Goal: Information Seeking & Learning: Check status

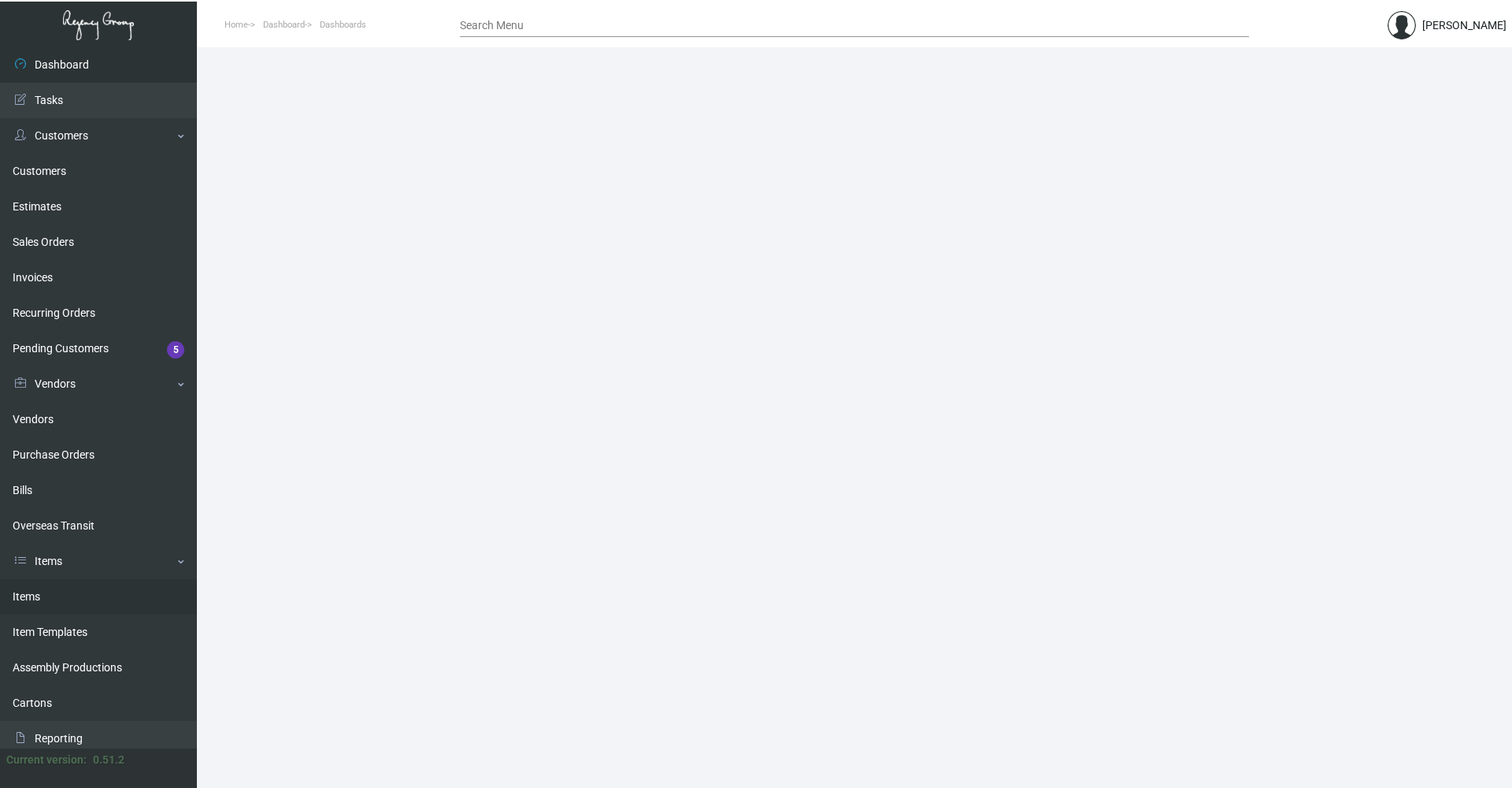
click at [73, 600] on link "Items" at bounding box center [98, 597] width 197 height 36
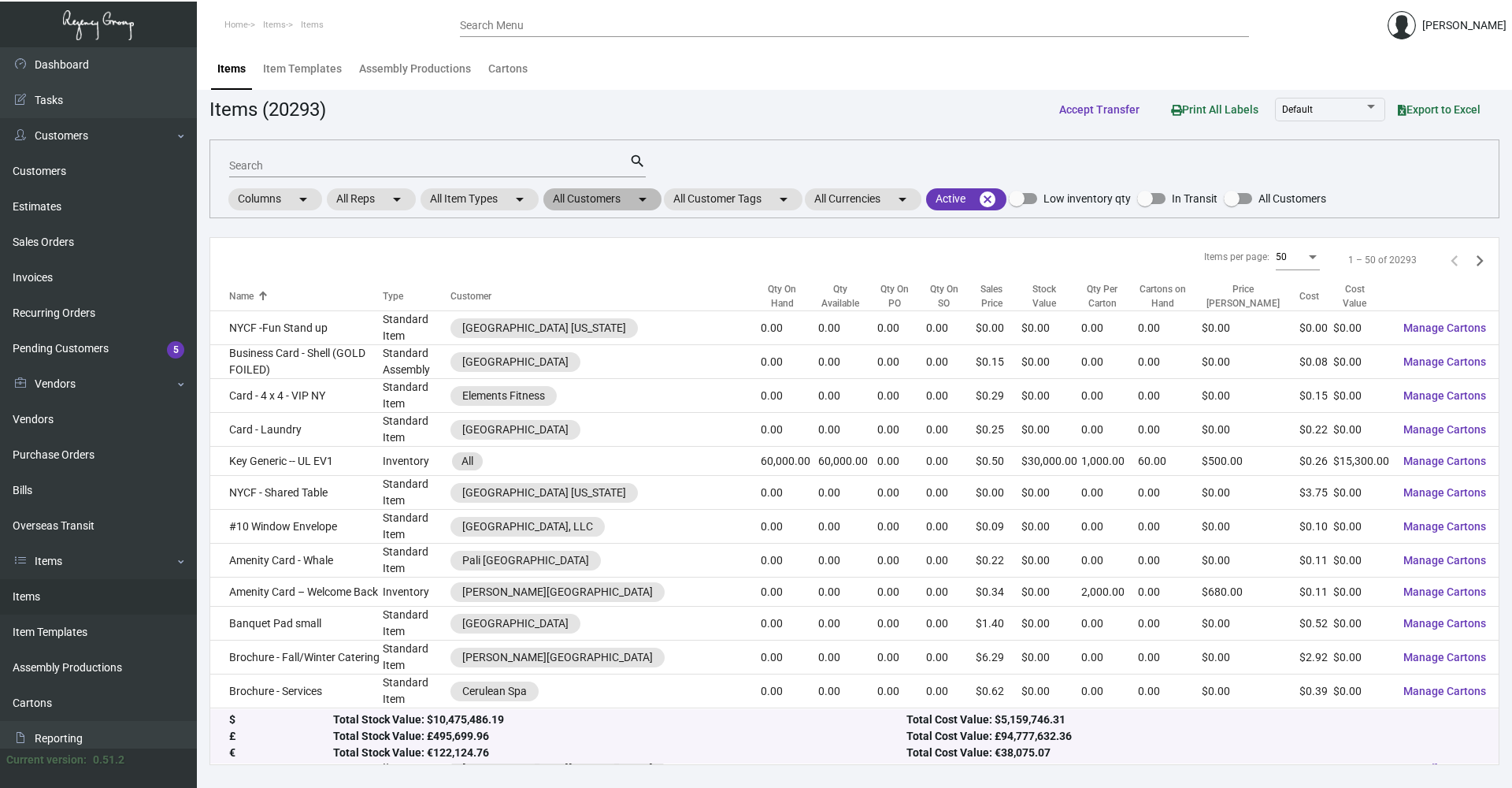
click at [607, 207] on mat-chip "All Customers arrow_drop_down" at bounding box center [603, 199] width 118 height 22
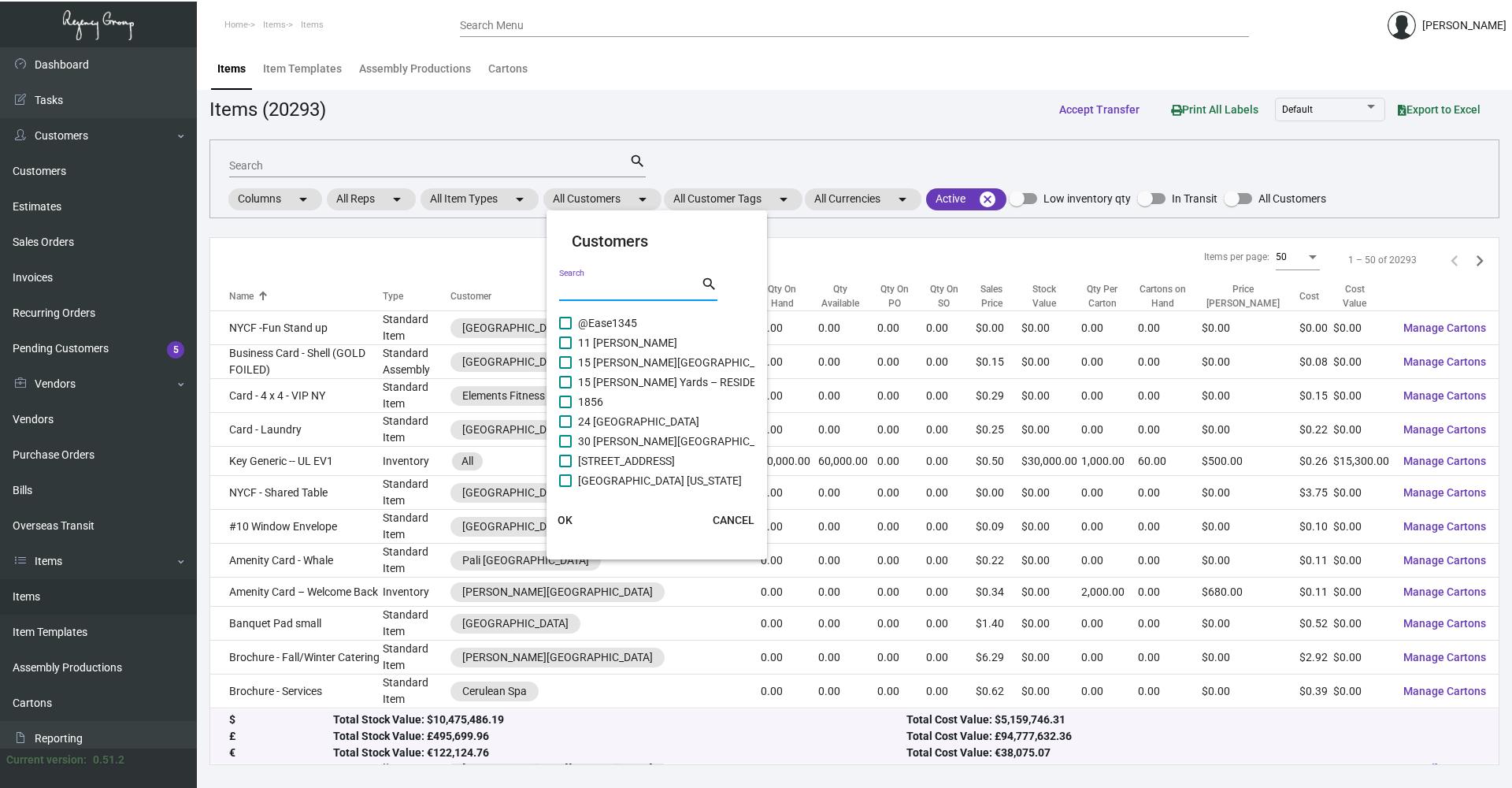
click at [637, 285] on input "Search" at bounding box center [630, 289] width 141 height 13
type input "soho house"
click at [677, 396] on span "[GEOGRAPHIC_DATA] [US_STATE] - Support Office" at bounding box center [699, 398] width 242 height 19
click at [566, 404] on input "[GEOGRAPHIC_DATA] [US_STATE] - Support Office" at bounding box center [565, 404] width 1 height 1
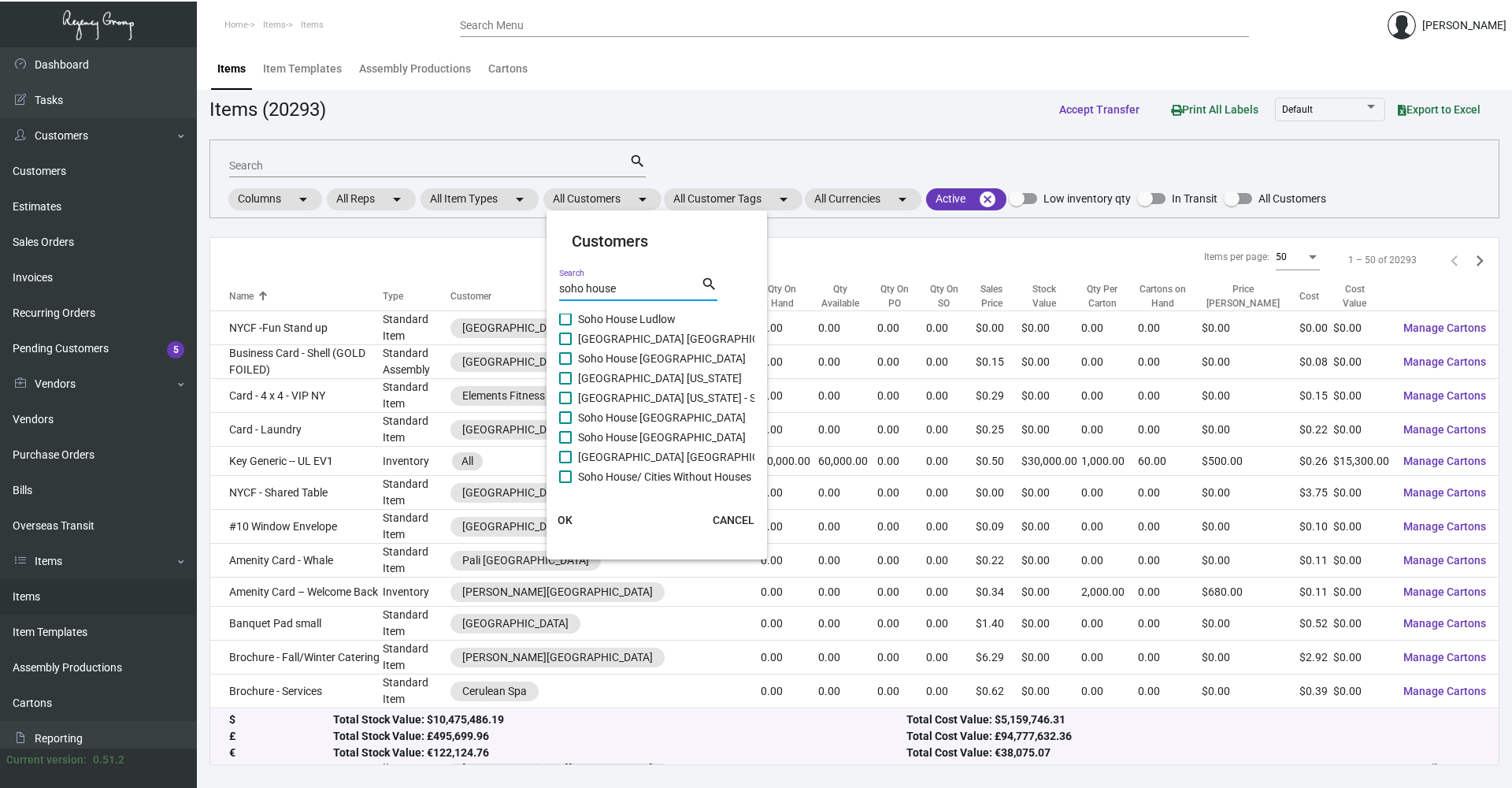
checkbox input "true"
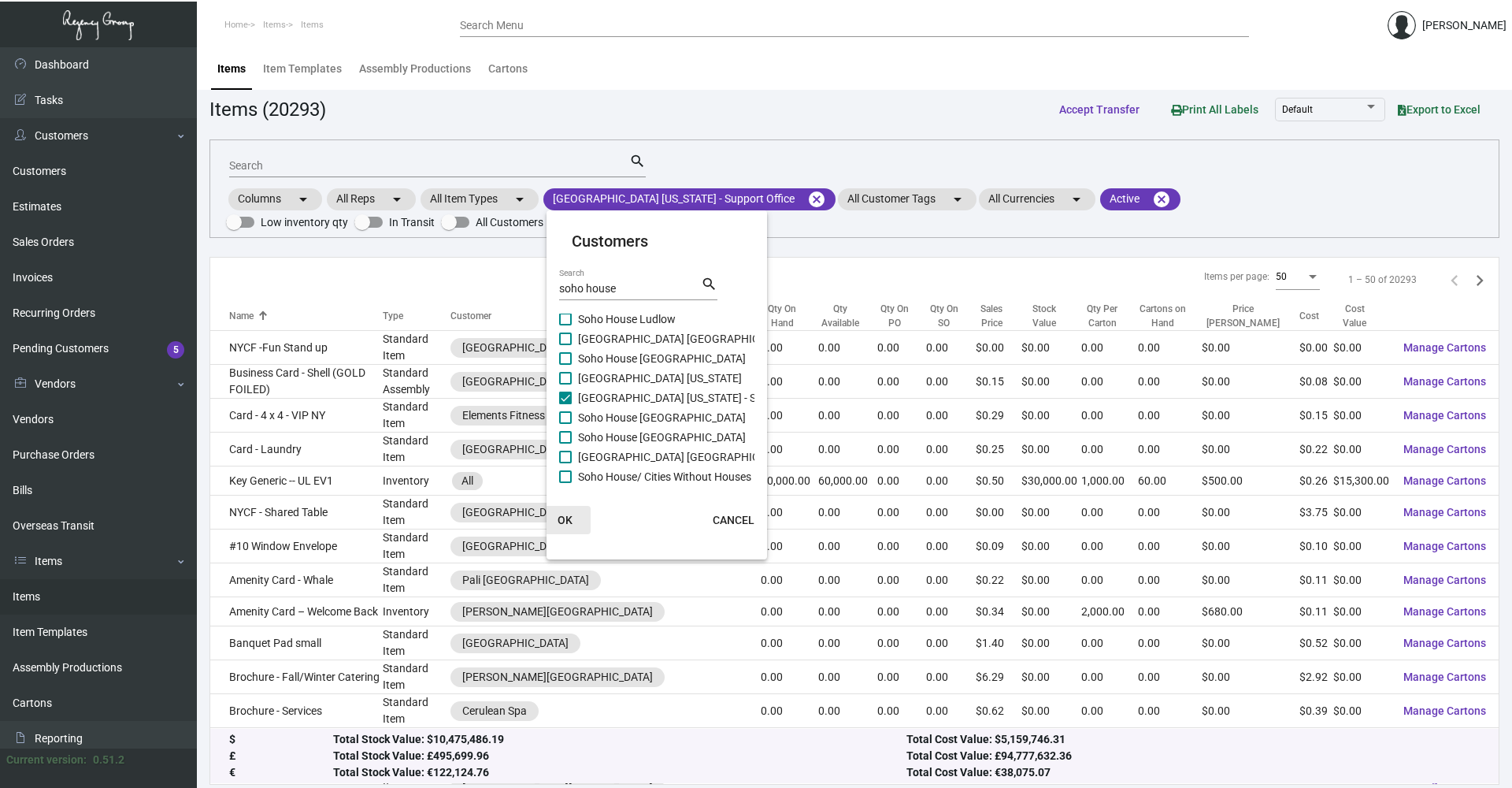
click at [570, 518] on span "OK" at bounding box center [565, 520] width 15 height 13
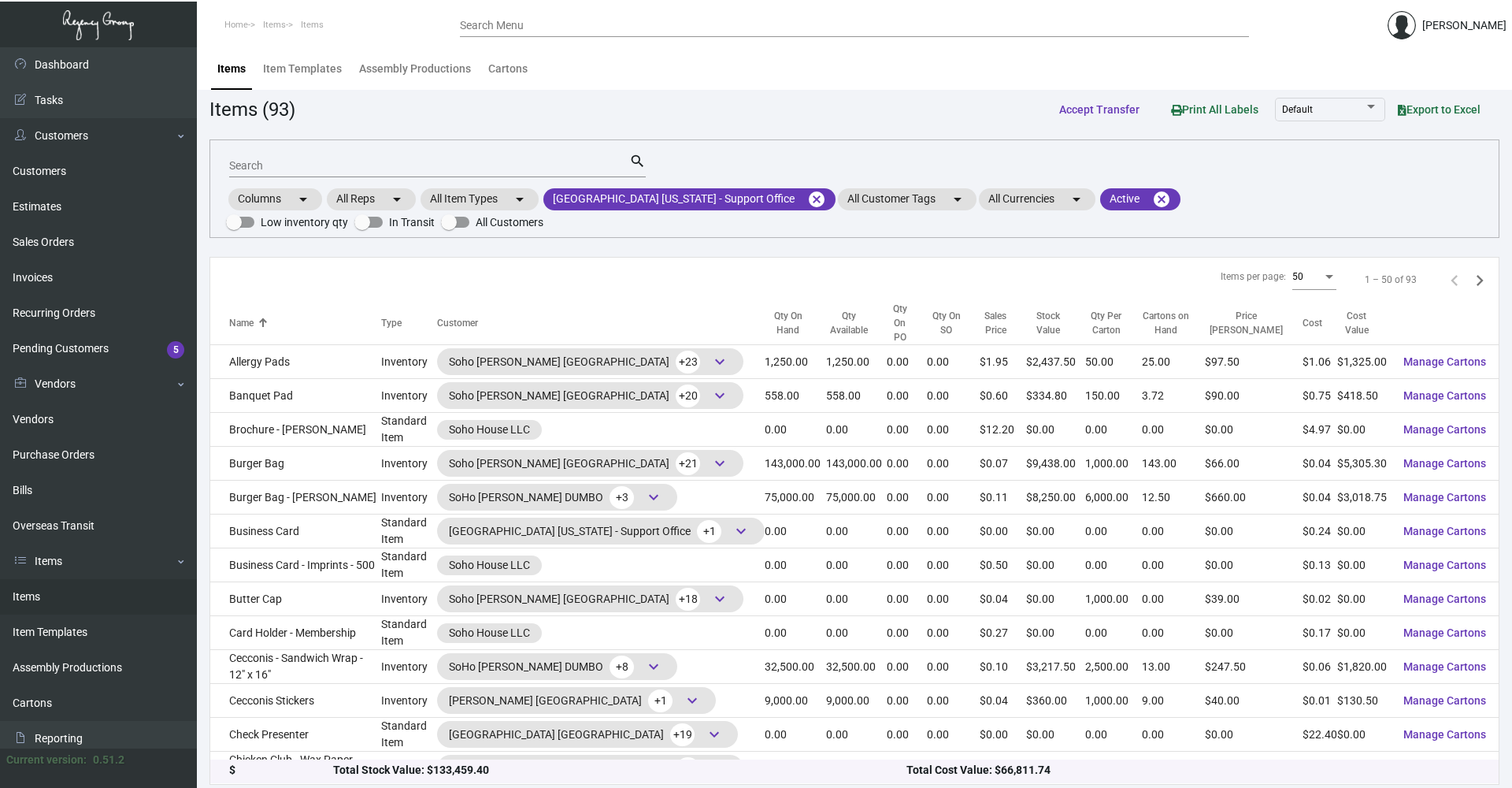
click at [502, 165] on input "Search" at bounding box center [429, 166] width 400 height 13
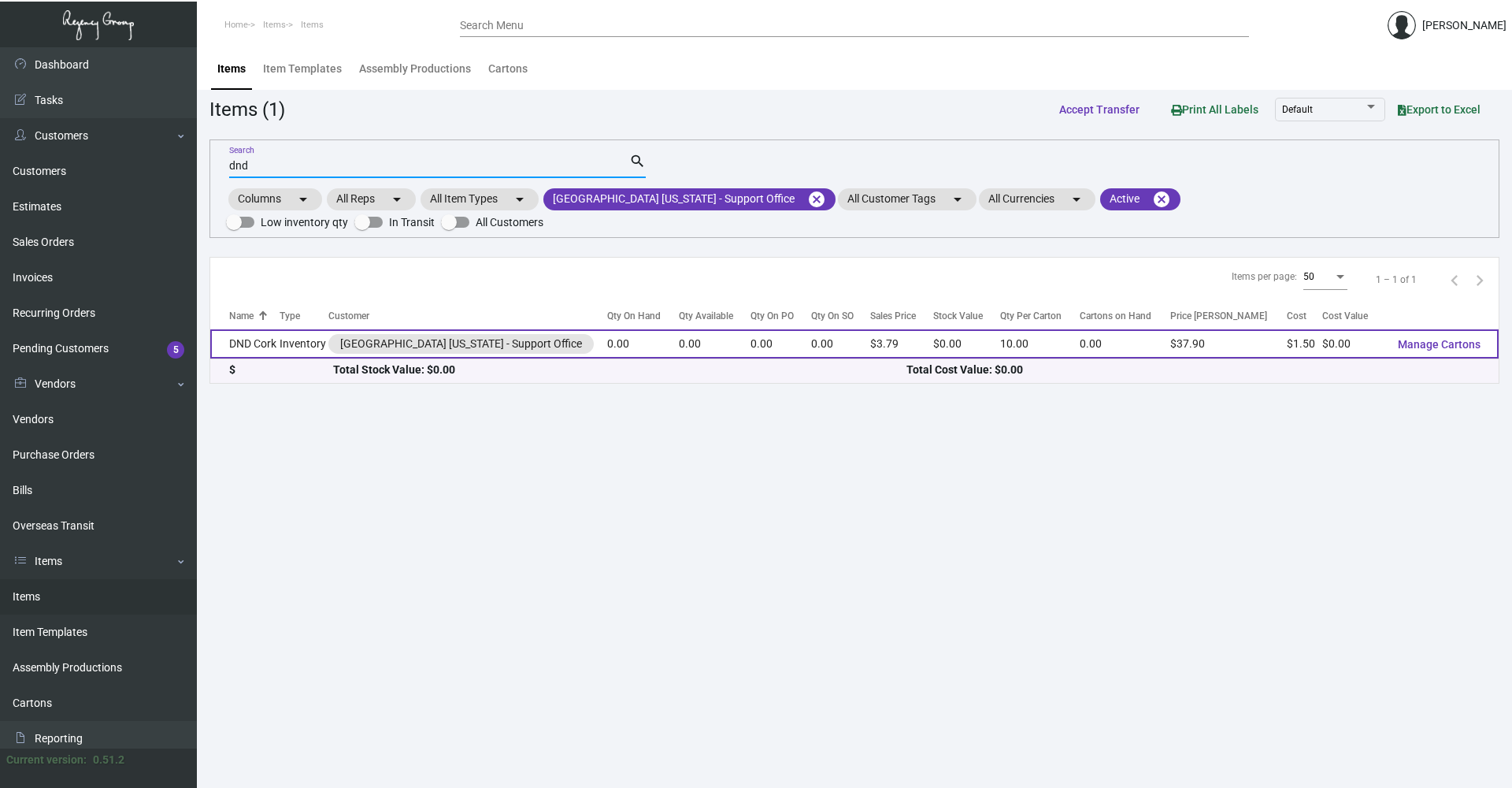
type input "dnd"
click at [276, 330] on td "DND Cork" at bounding box center [245, 344] width 70 height 29
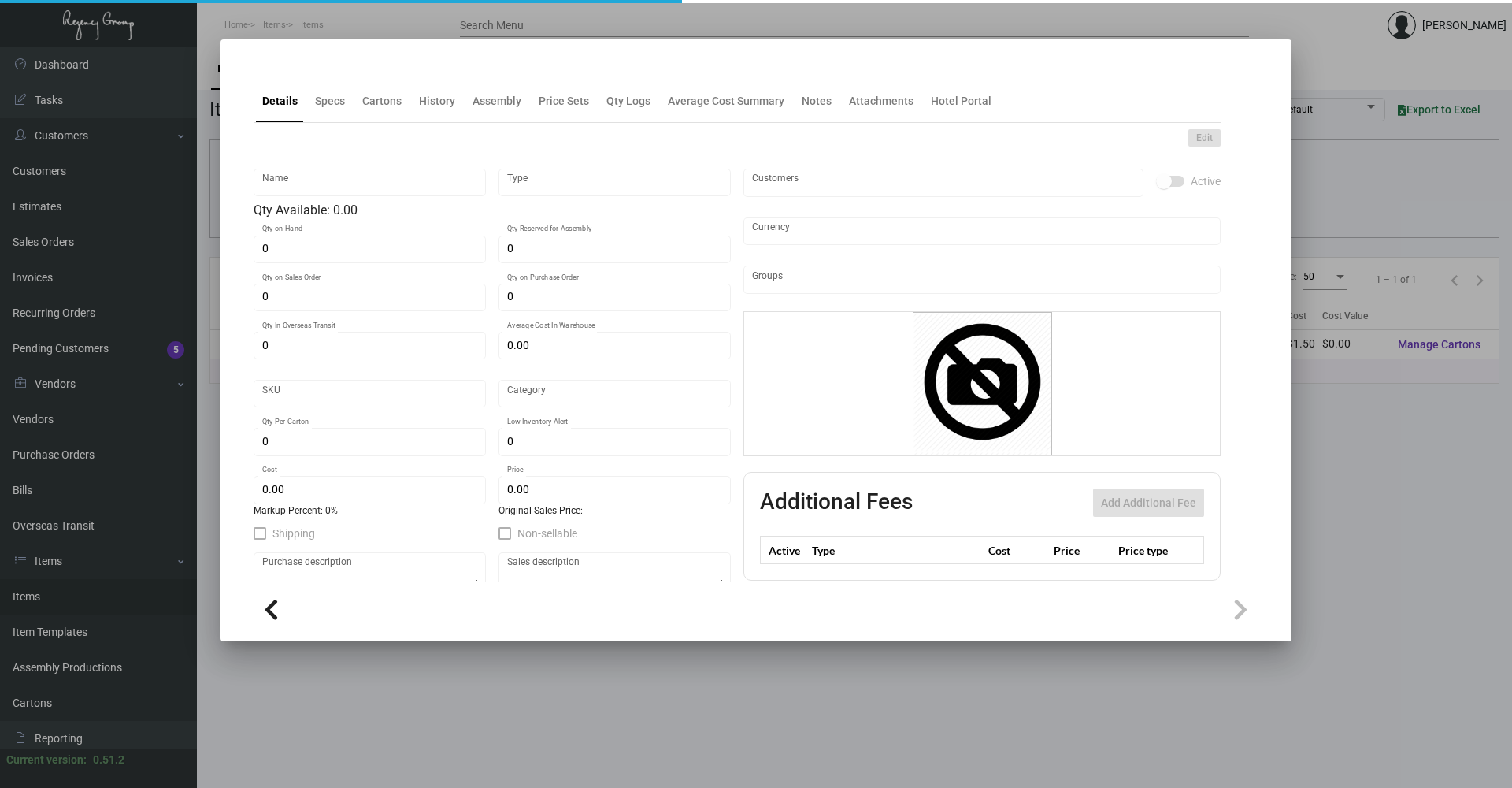
type input "DND Cork"
type input "Inventory"
type input "$ 0.00"
type input "Overseas"
type input "10"
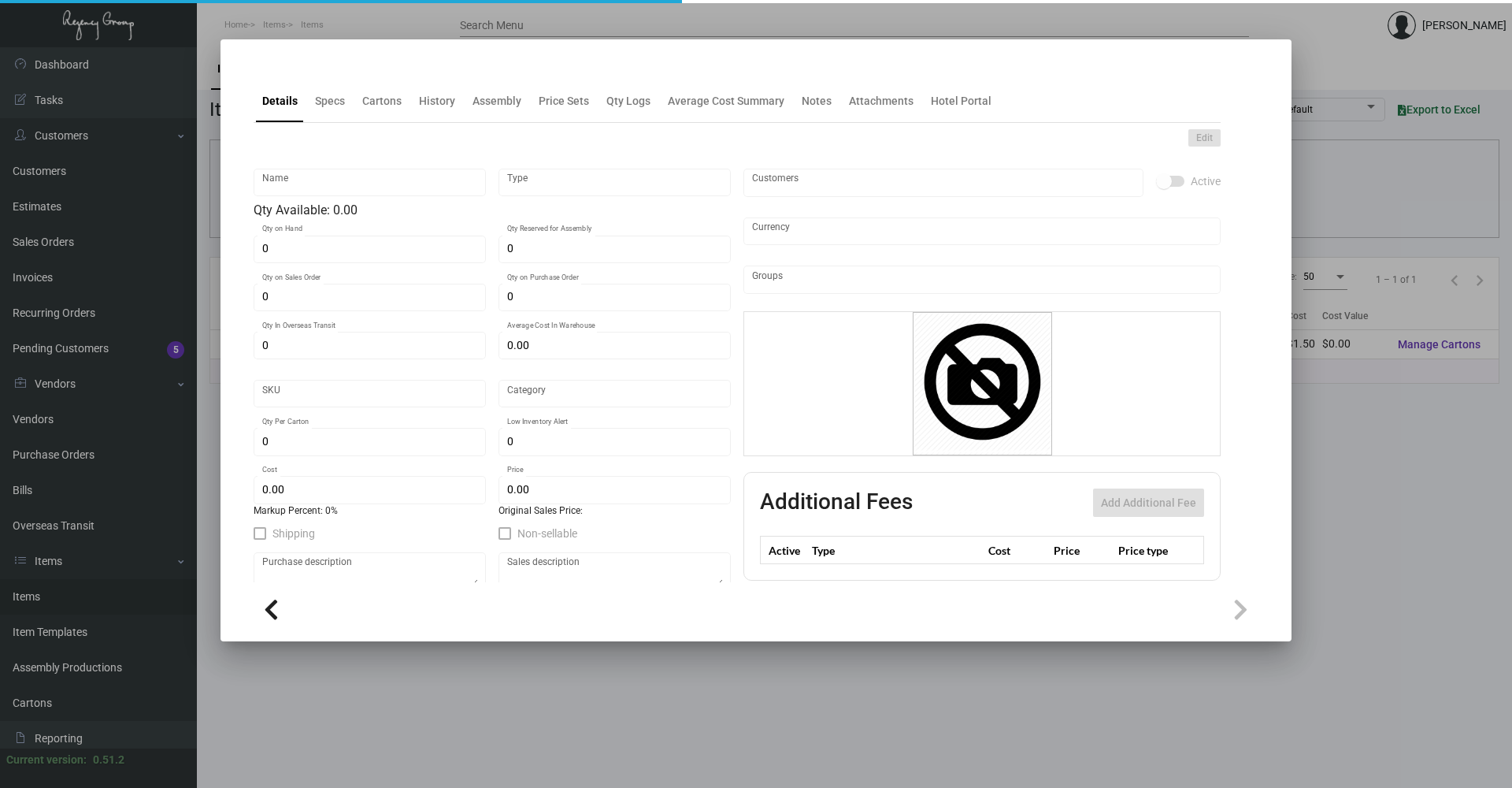
type input "$ 1.50"
type input "$ 3.79"
checkbox input "true"
type input "United States Dollar $"
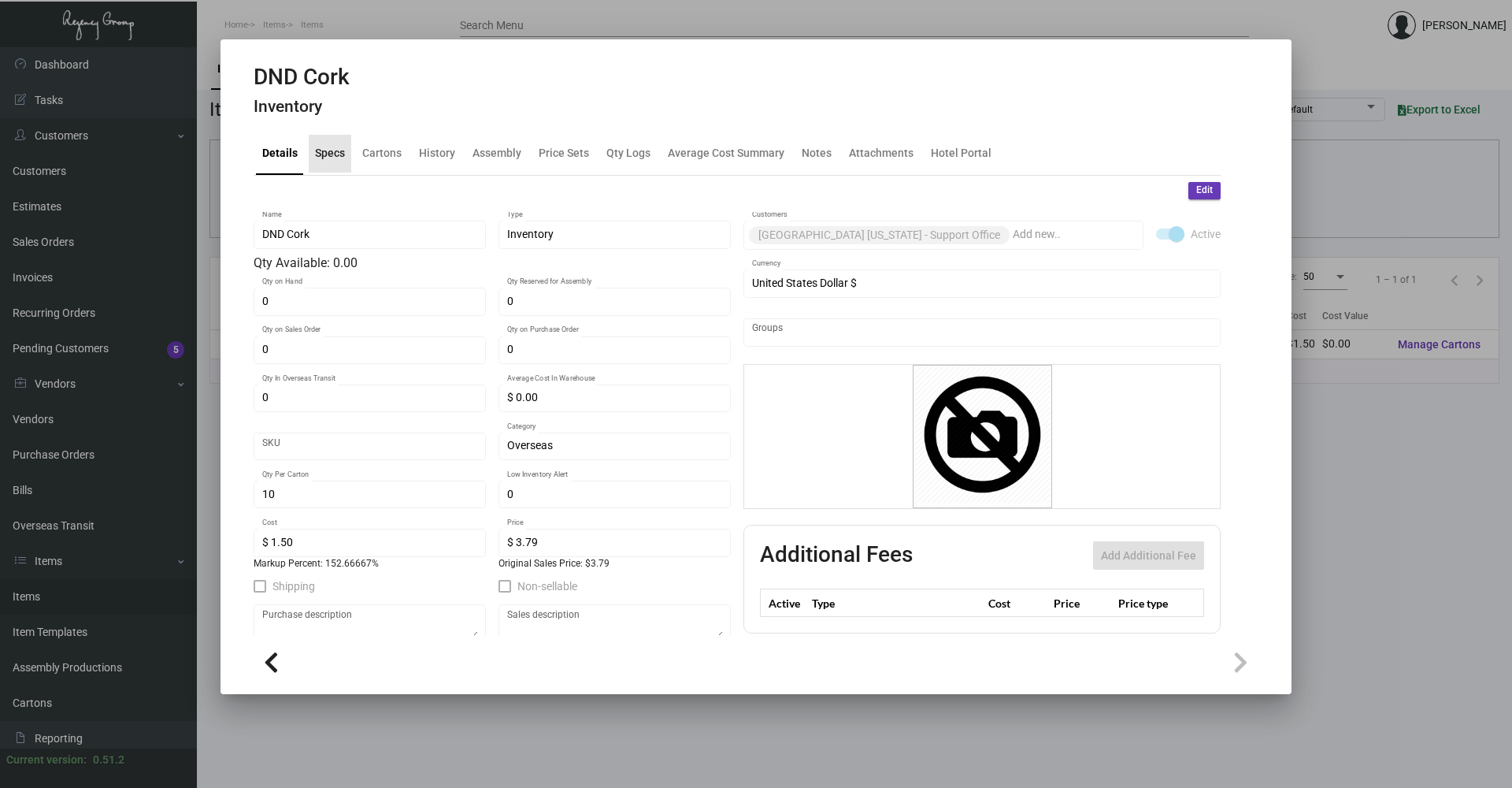
click at [333, 156] on div "Specs" at bounding box center [330, 153] width 30 height 17
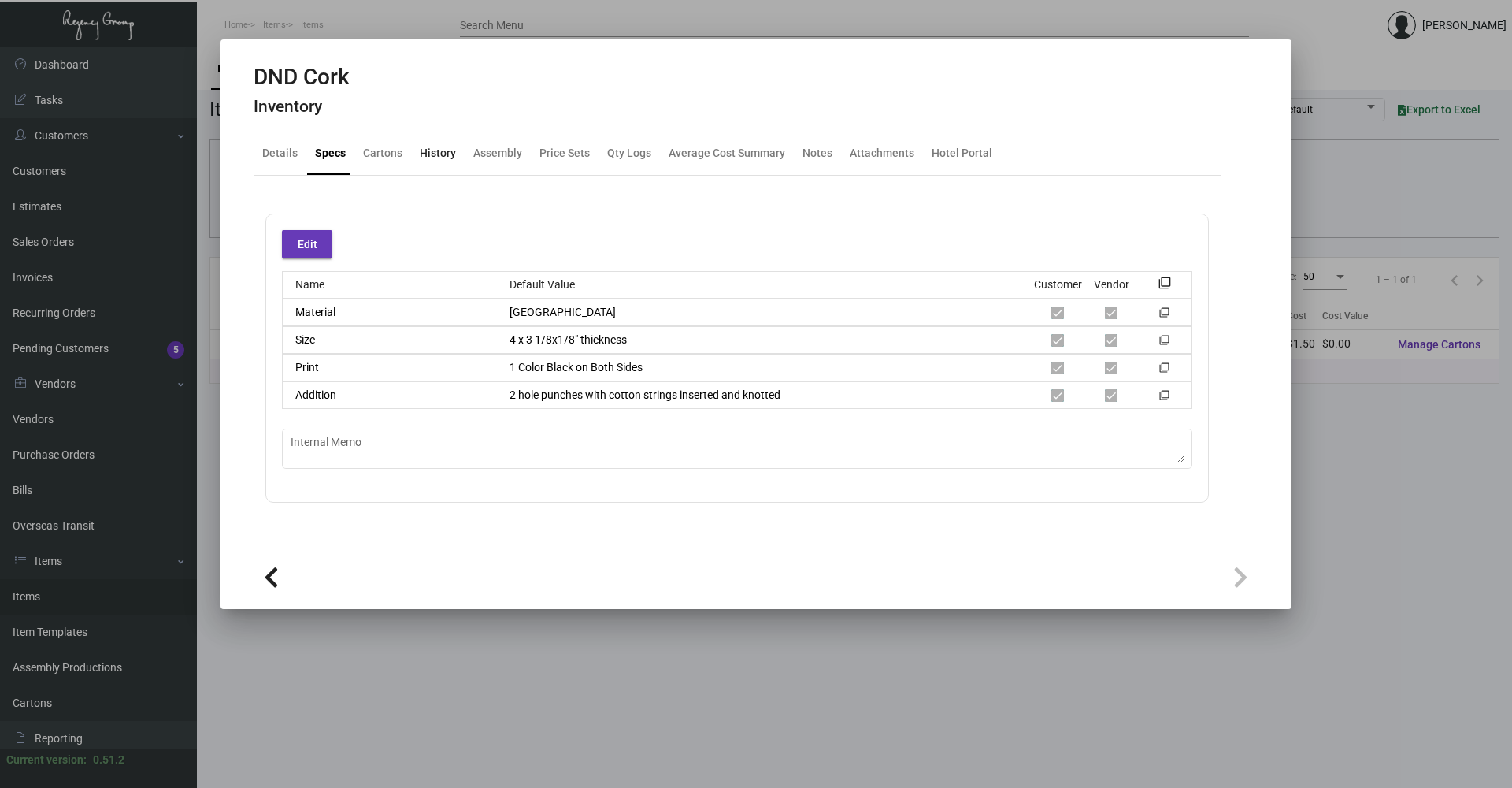
click at [451, 148] on div "History" at bounding box center [438, 153] width 36 height 17
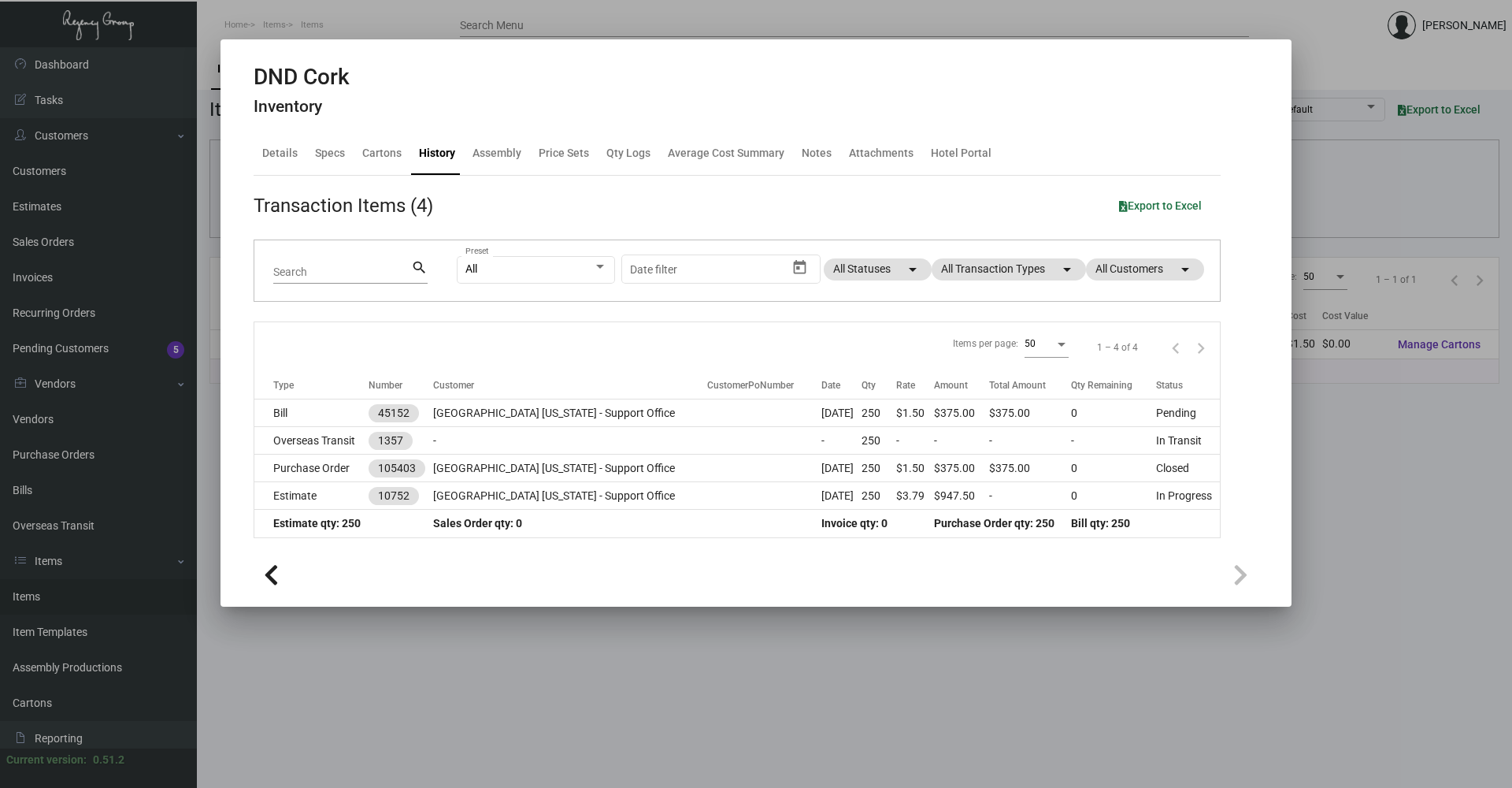
click at [719, 688] on div at bounding box center [756, 394] width 1512 height 788
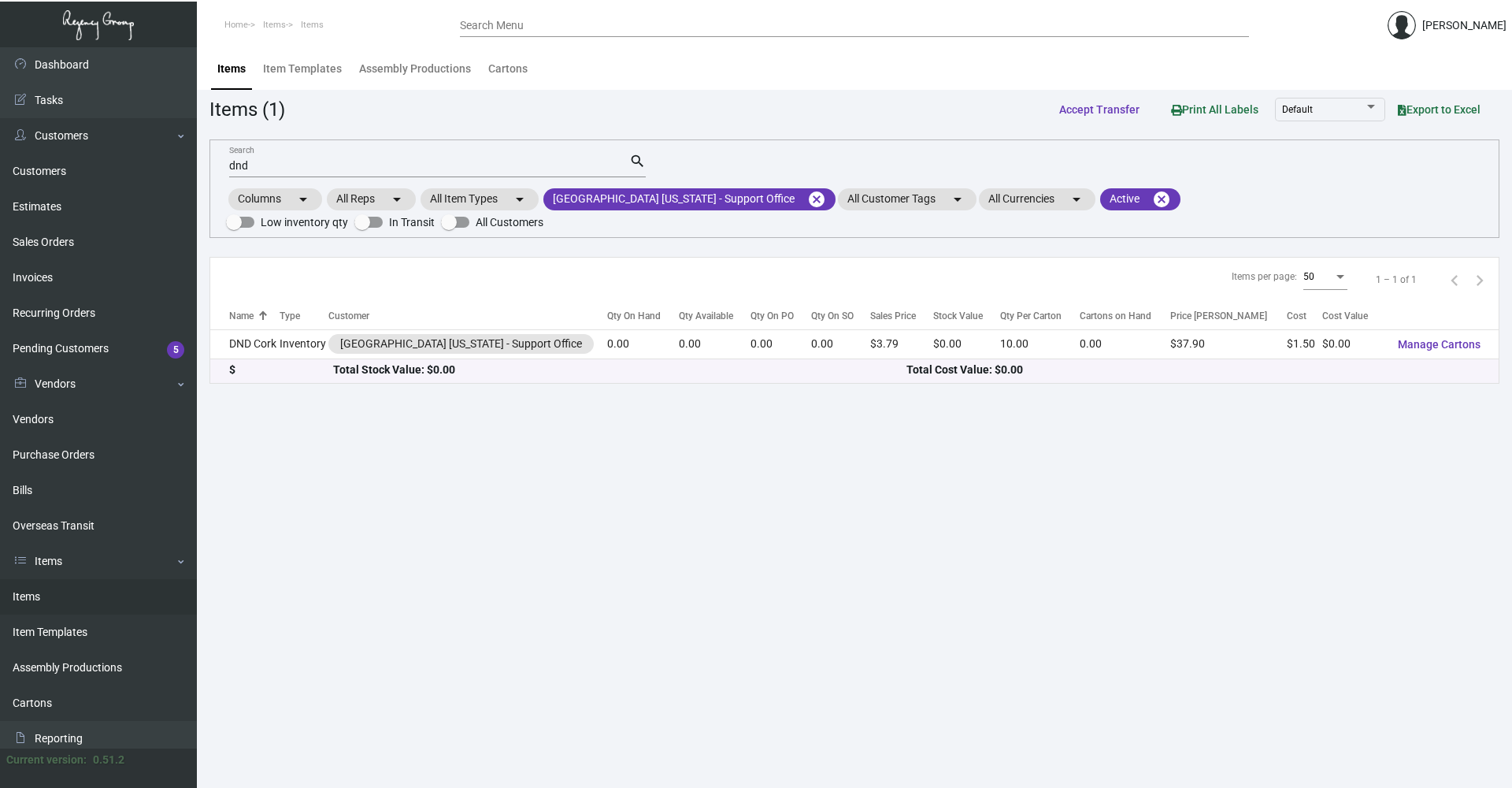
click at [396, 154] on div "dnd Search" at bounding box center [429, 164] width 400 height 25
click at [389, 162] on input "dnd" at bounding box center [429, 166] width 400 height 13
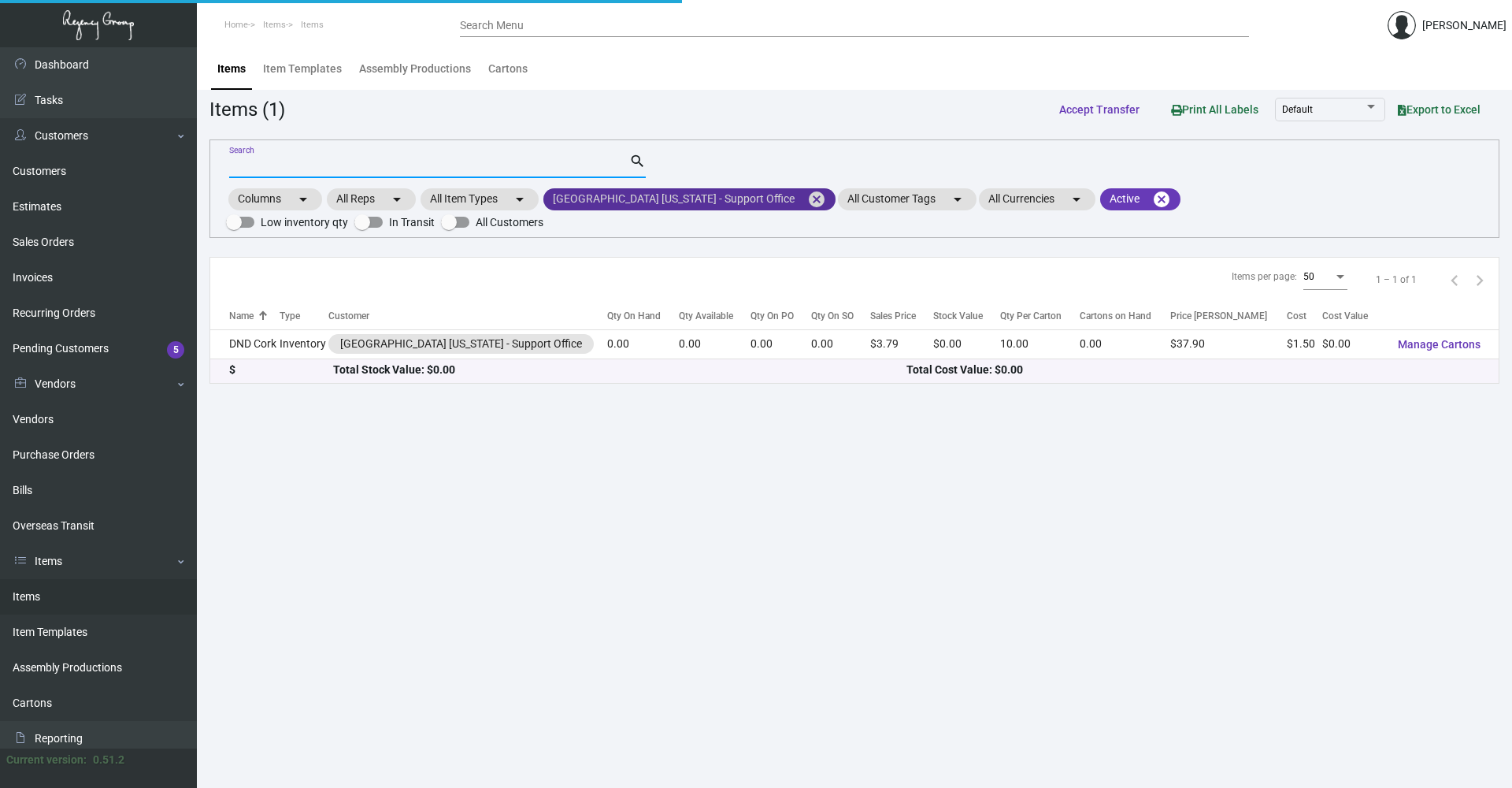
click at [807, 193] on mat-icon "cancel" at bounding box center [817, 199] width 19 height 19
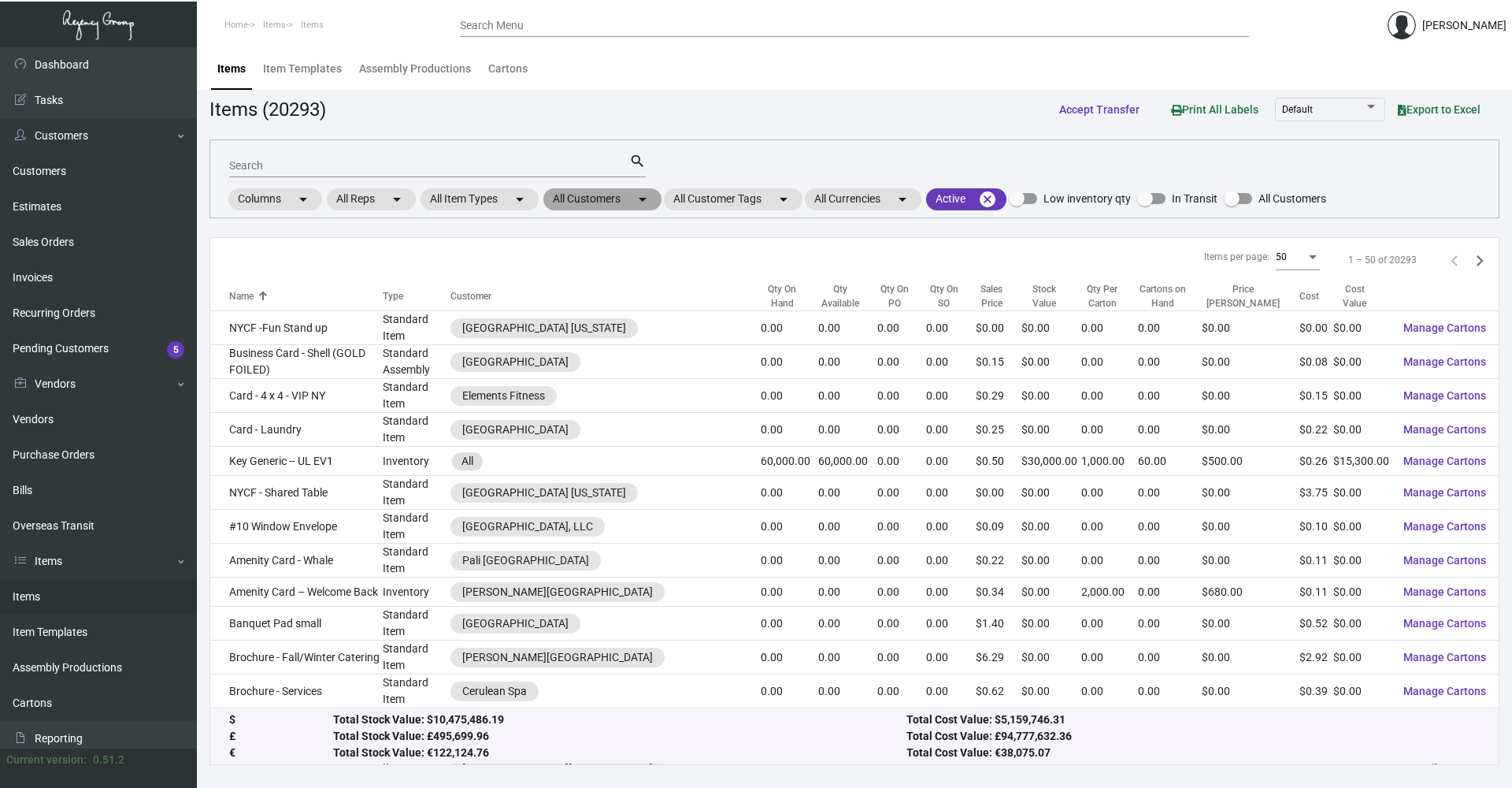
click at [628, 204] on mat-chip "All Customers arrow_drop_down" at bounding box center [603, 199] width 118 height 22
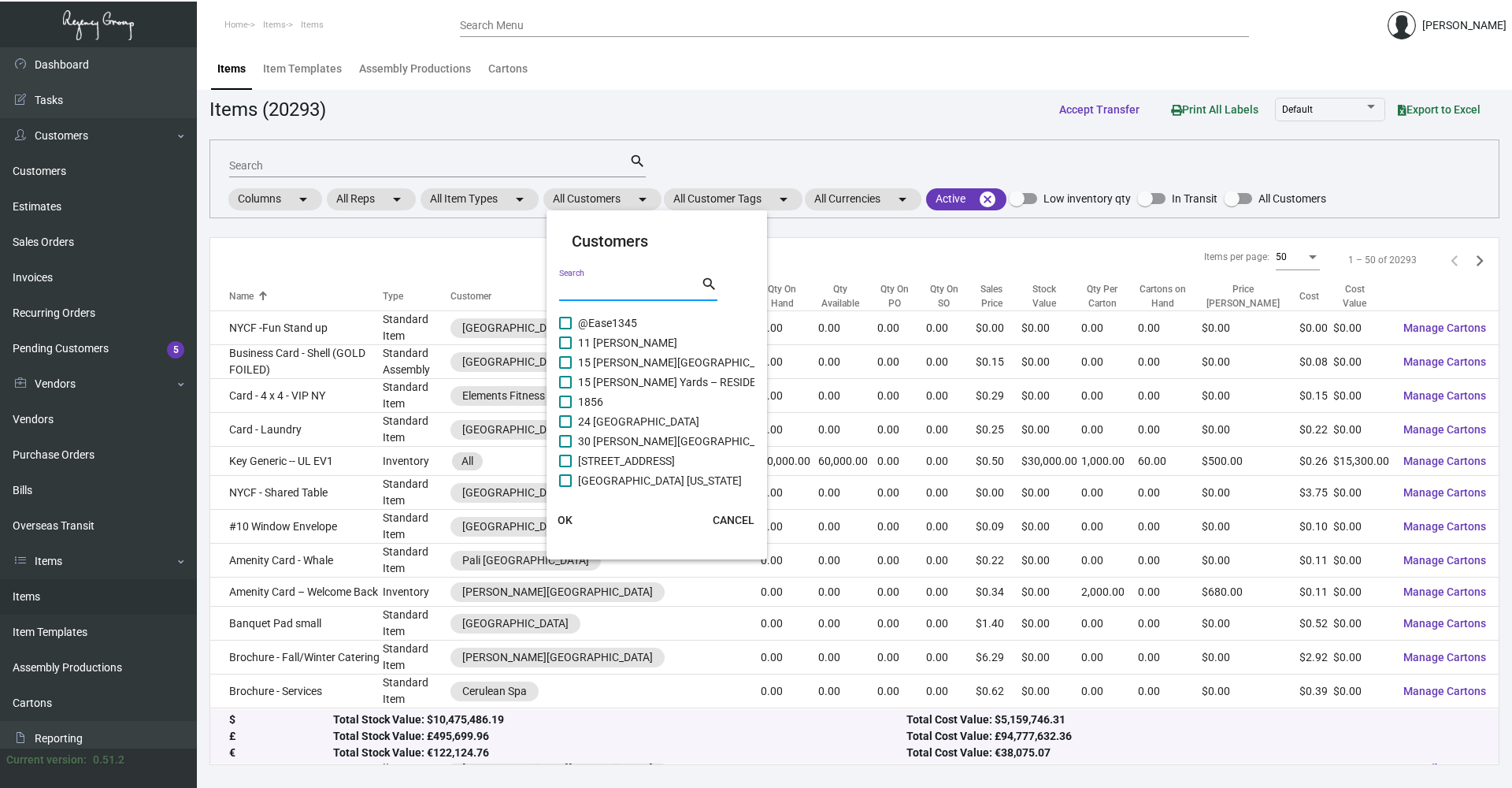
click at [600, 288] on input "Search" at bounding box center [630, 289] width 141 height 13
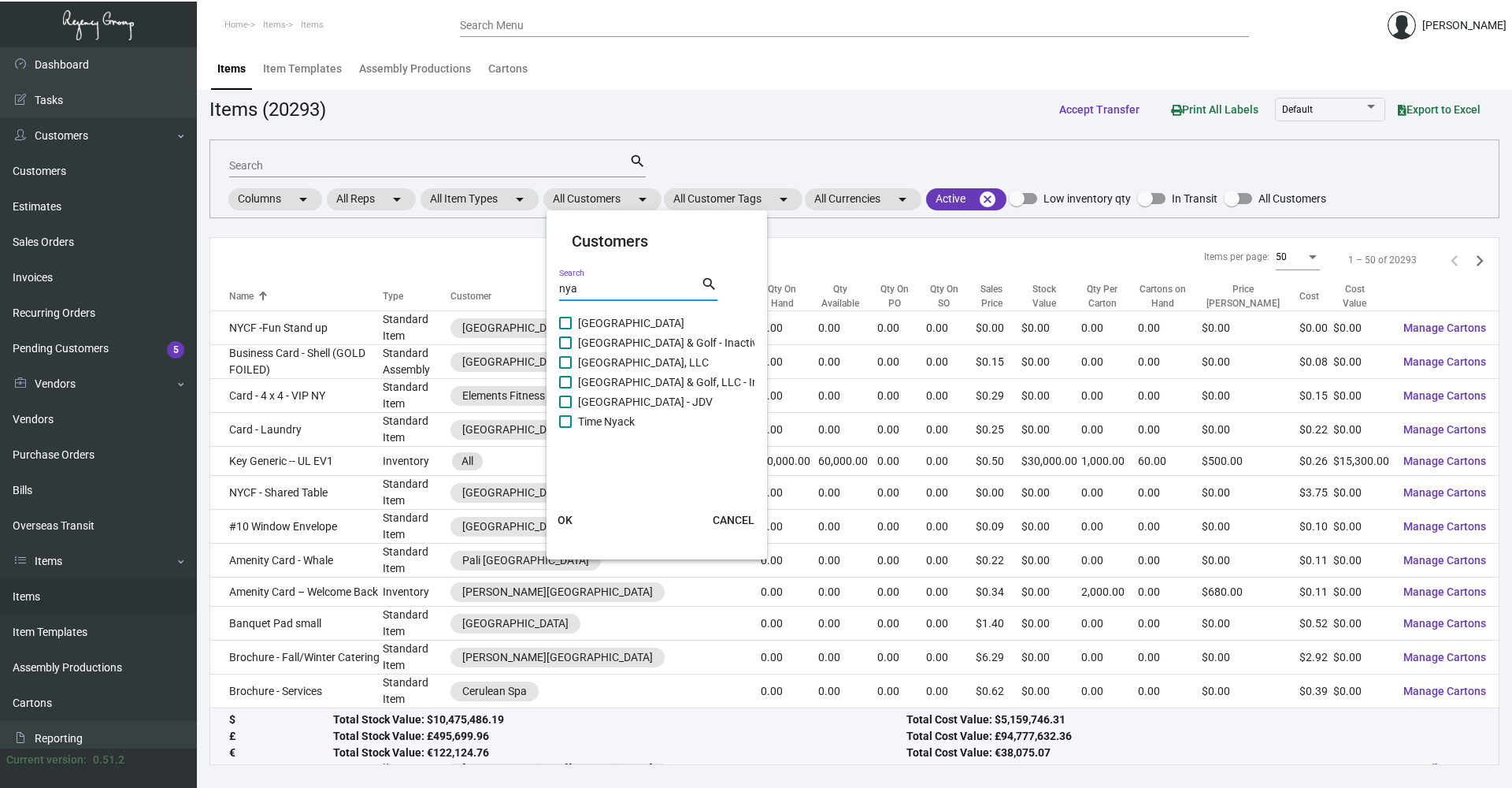
type input "nya"
click at [638, 406] on span "[GEOGRAPHIC_DATA] - JDV" at bounding box center [645, 402] width 134 height 19
click at [566, 408] on input "[GEOGRAPHIC_DATA] - JDV" at bounding box center [565, 408] width 1 height 1
checkbox input "true"
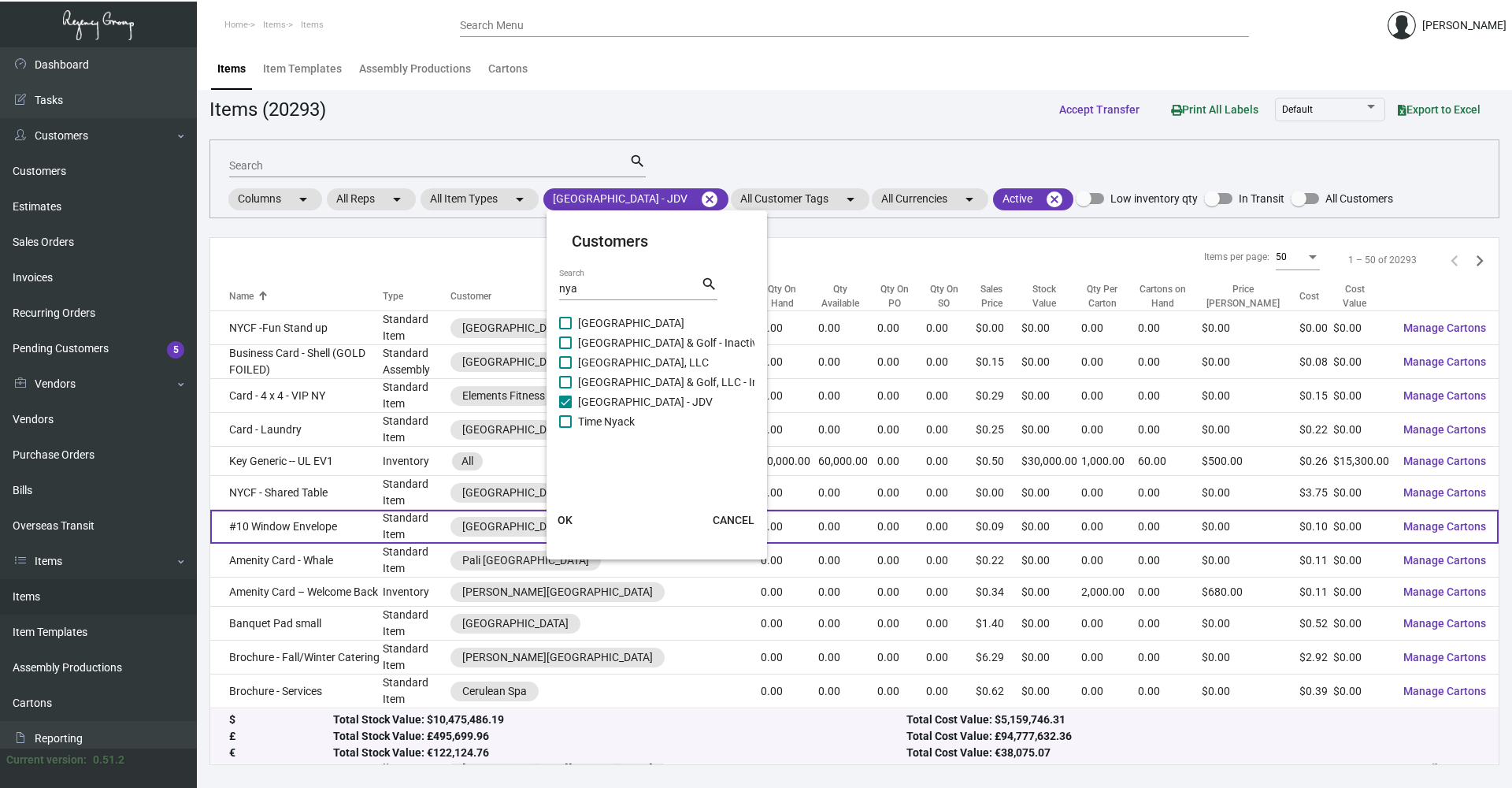
click at [570, 516] on span "OK" at bounding box center [565, 520] width 15 height 13
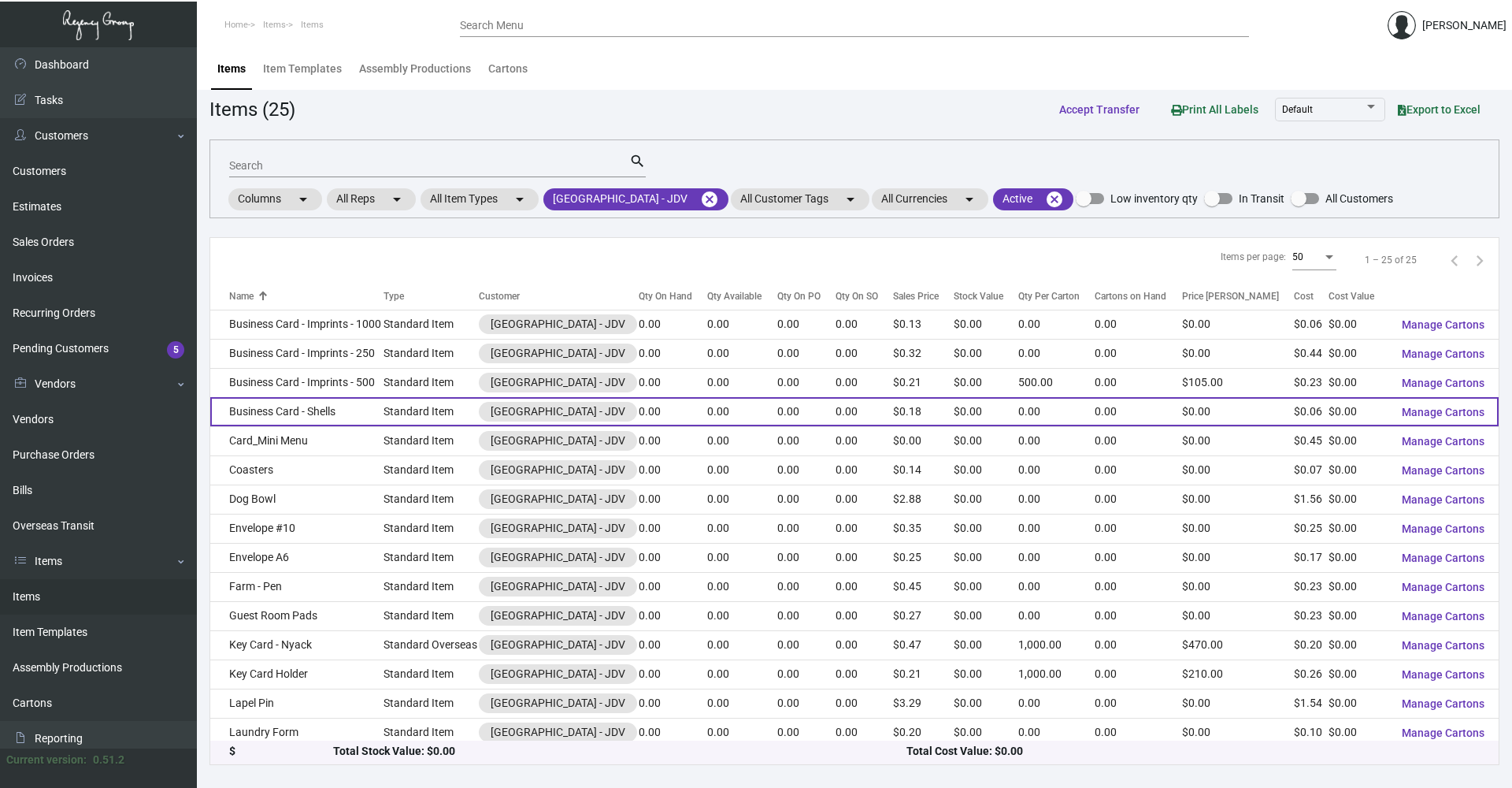
click at [349, 409] on td "Business Card - Shells" at bounding box center [296, 411] width 173 height 29
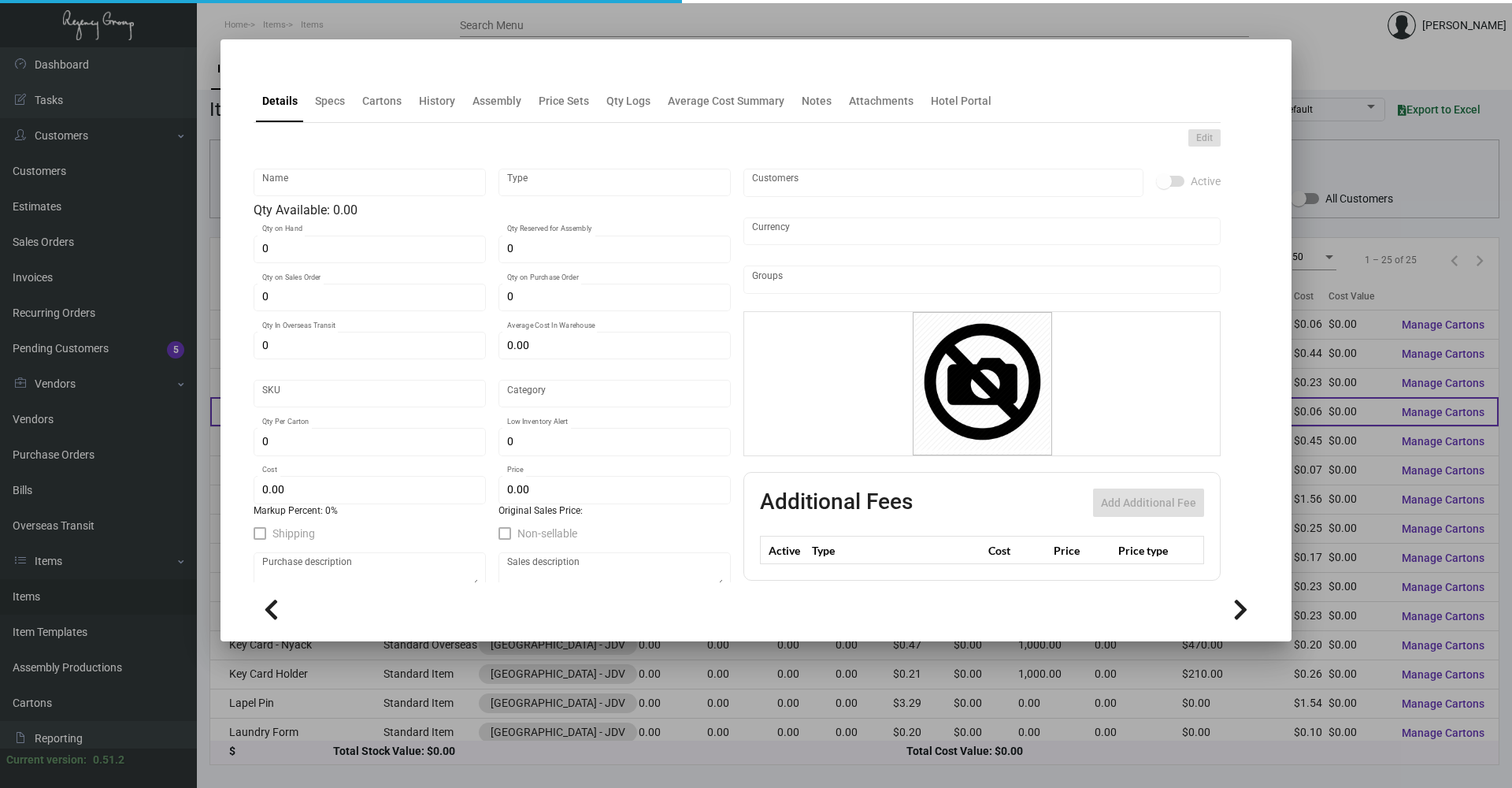
type input "Business Card - Shells"
type input "Standard Item"
type input "$ 0.00"
type input "Standard"
type input "$ 0.059"
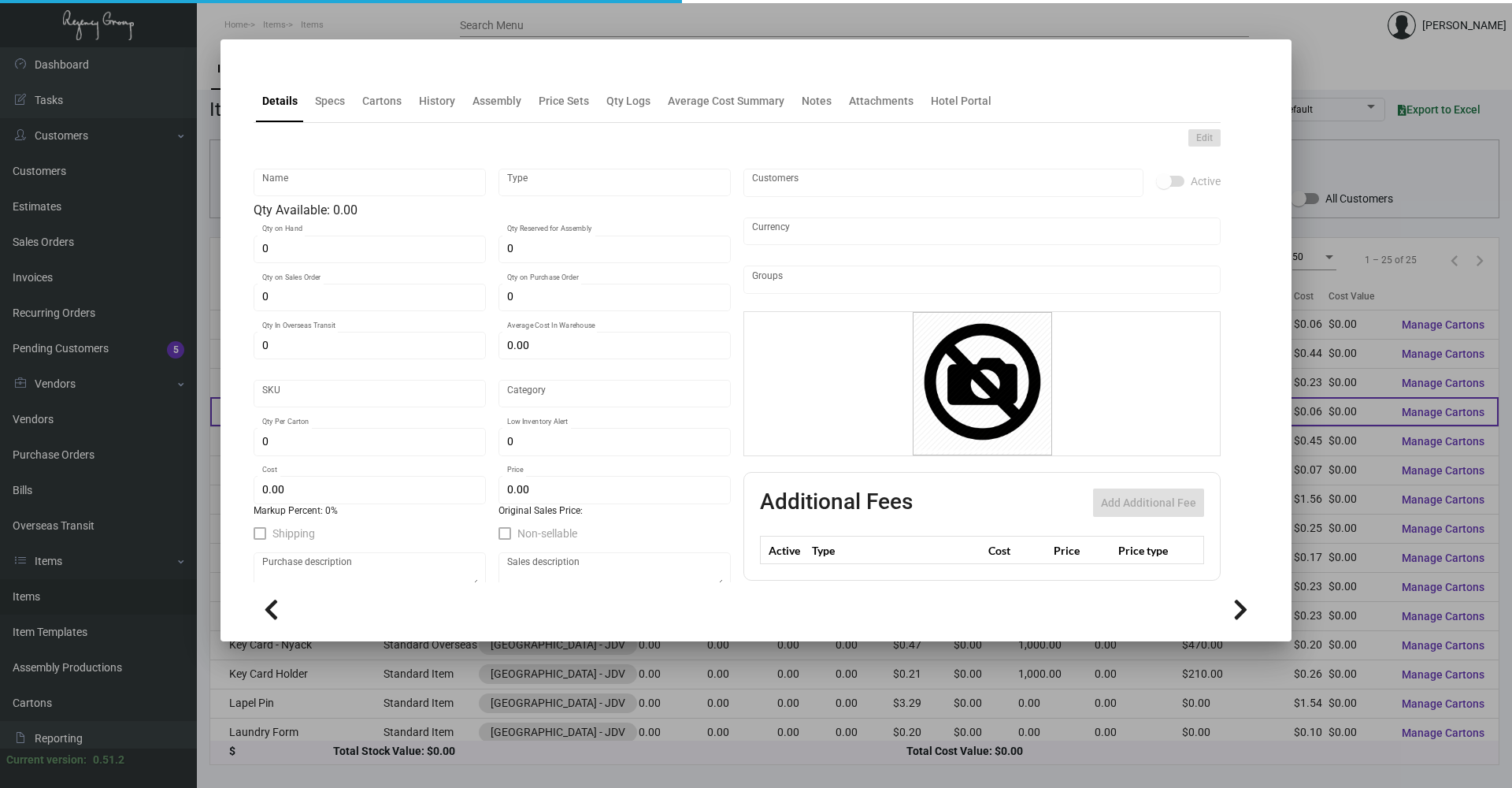
type input "$ 0.18"
checkbox input "true"
type input "United States Dollar $"
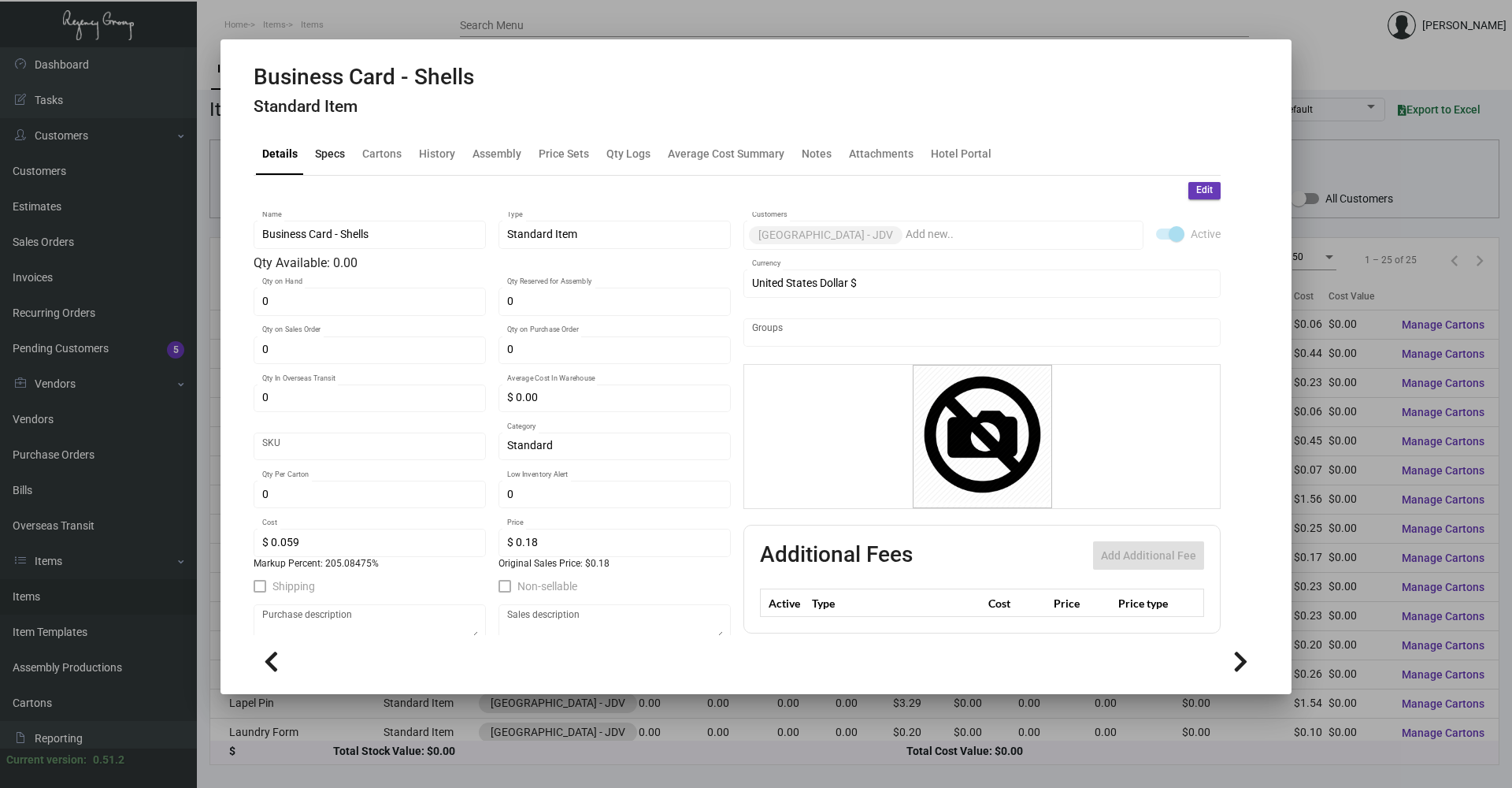
click at [332, 164] on div "Specs" at bounding box center [330, 153] width 43 height 38
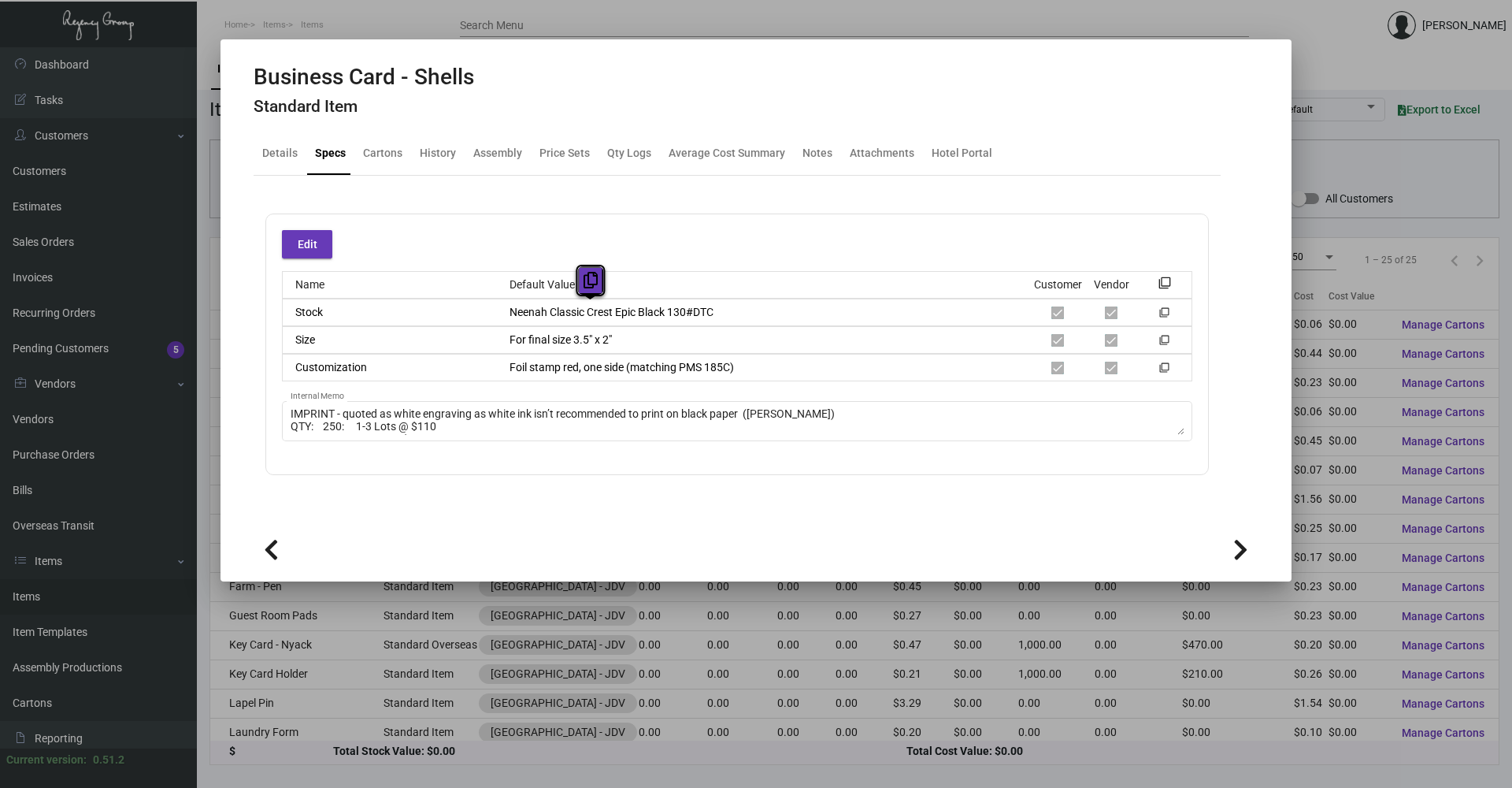
click at [596, 279] on icon at bounding box center [591, 280] width 14 height 17
click at [449, 153] on div "History" at bounding box center [438, 153] width 36 height 17
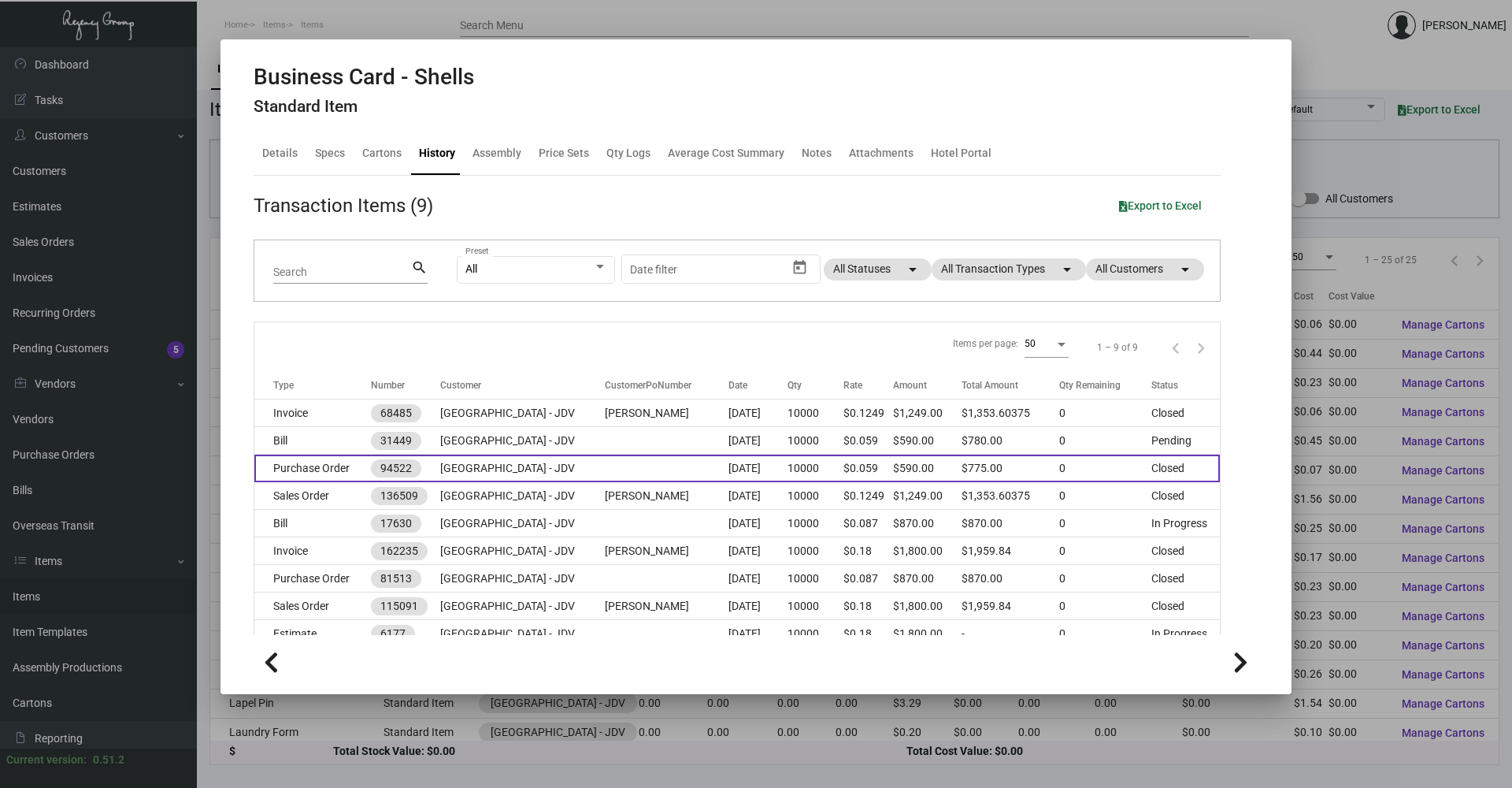
click at [605, 469] on td at bounding box center [667, 468] width 124 height 28
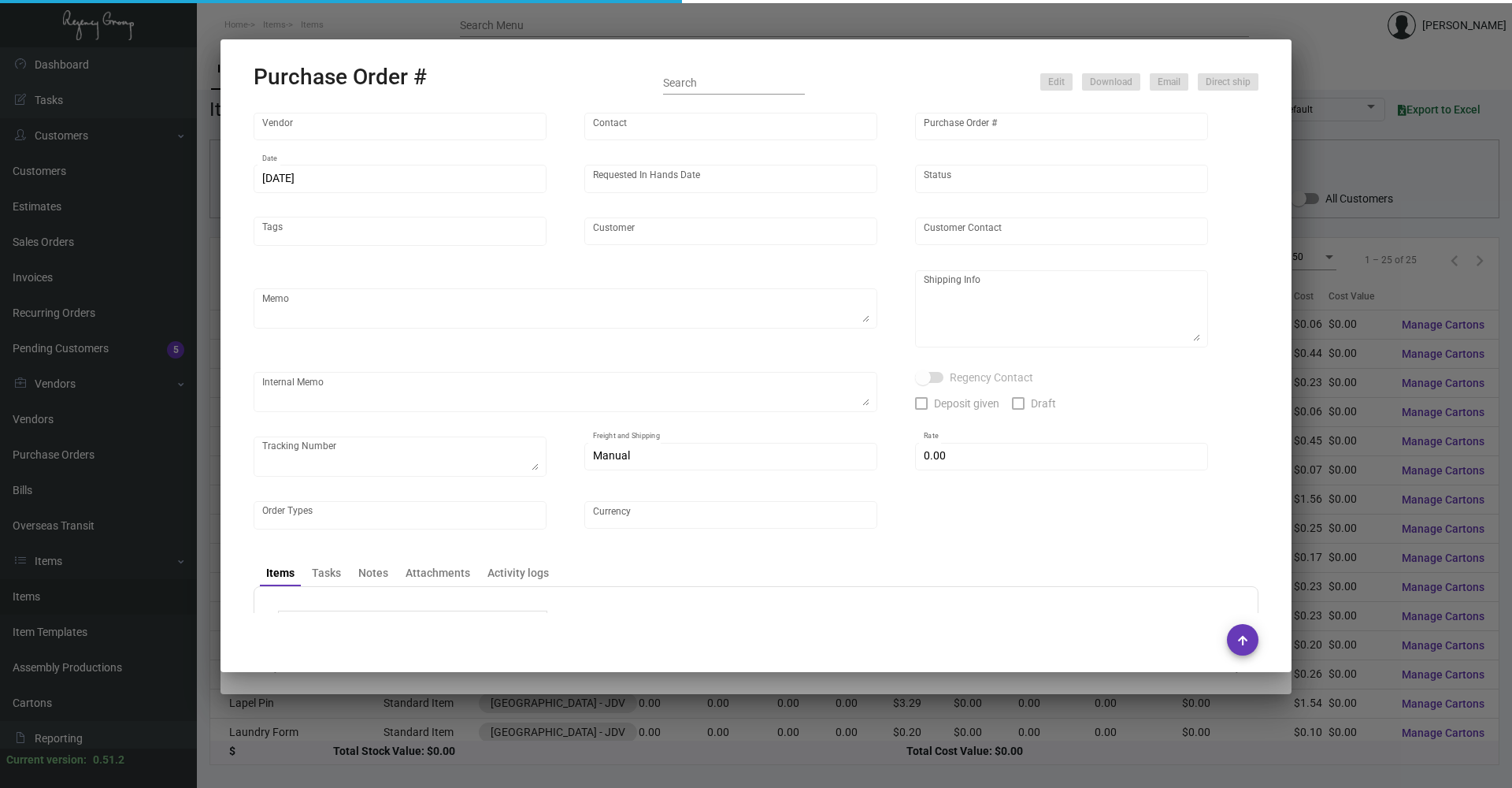
type input "[PERSON_NAME] Printing"
type input "[PERSON_NAME]"
type input "94522"
type input "[DATE]"
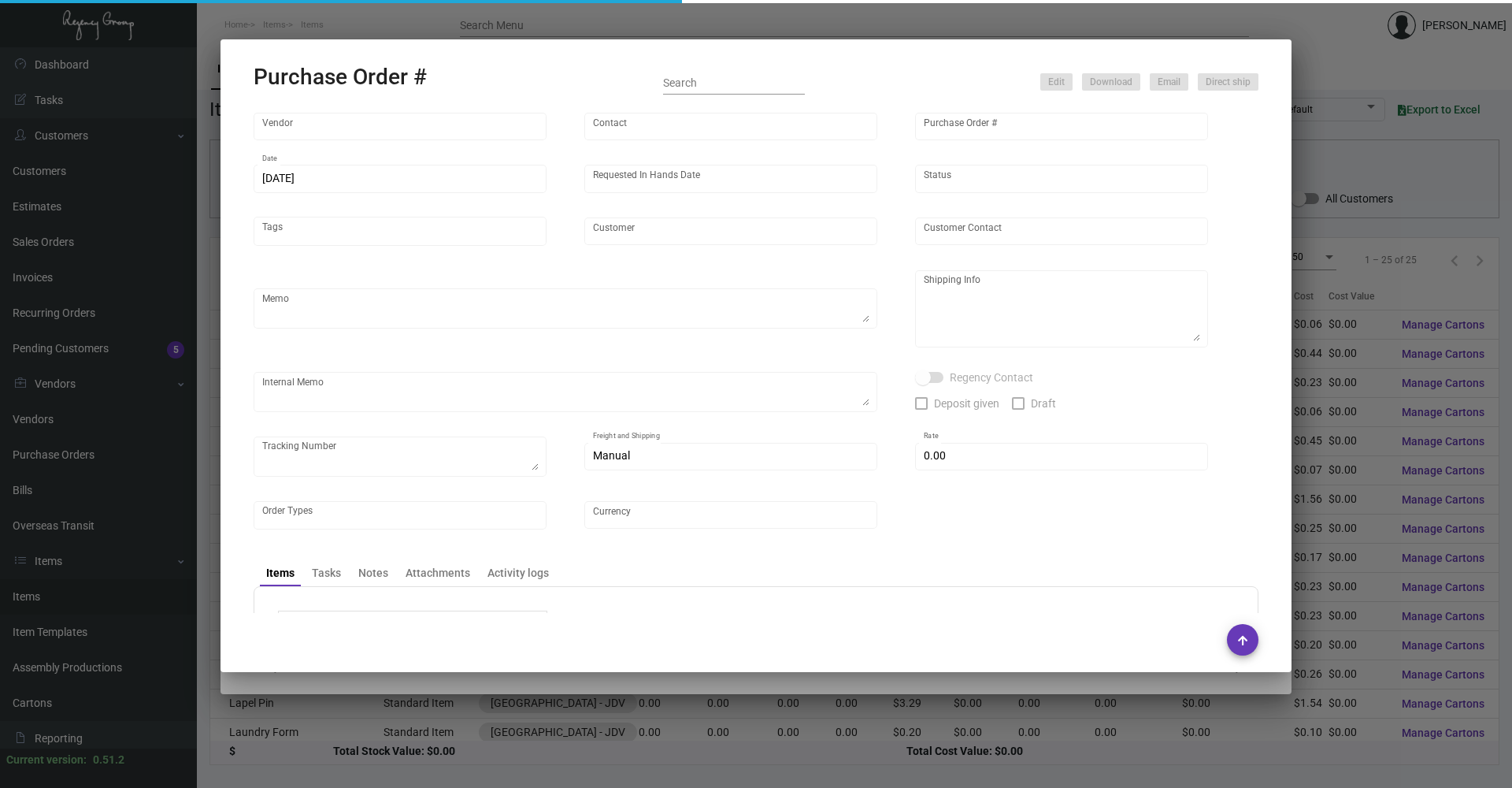
type input "[GEOGRAPHIC_DATA] - JDV"
type input "[PERSON_NAME]"
type textarea "Please reference quote dated [DATE], confirmed on 11.2 that the price still sta…"
type textarea "To keep in house for future imprints."
type textarea "Manual order from [PERSON_NAME]. NOTE: Business Card imprints are quoted as whi…"
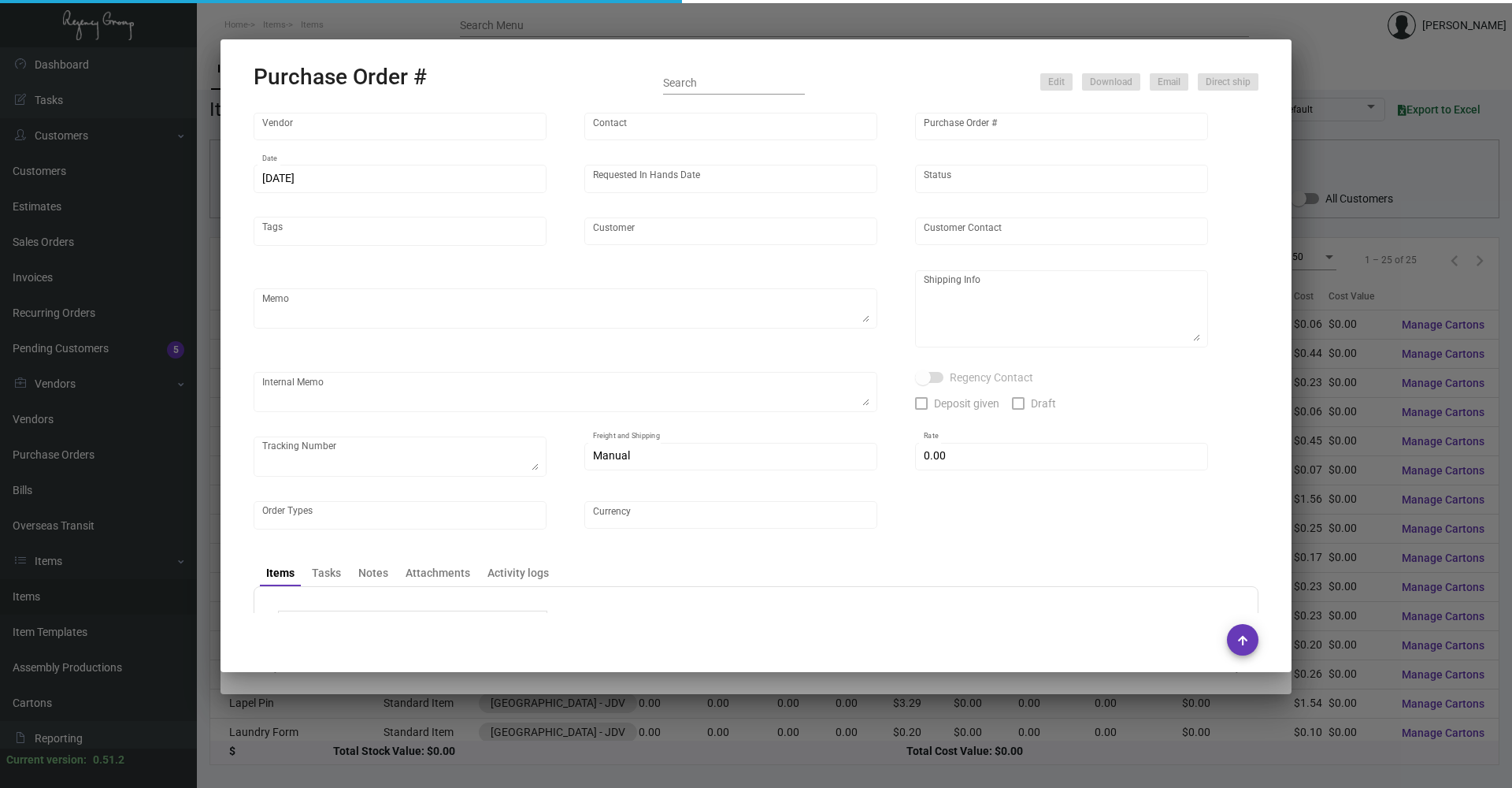
type input "$ 0.00"
type input "United States Dollar $"
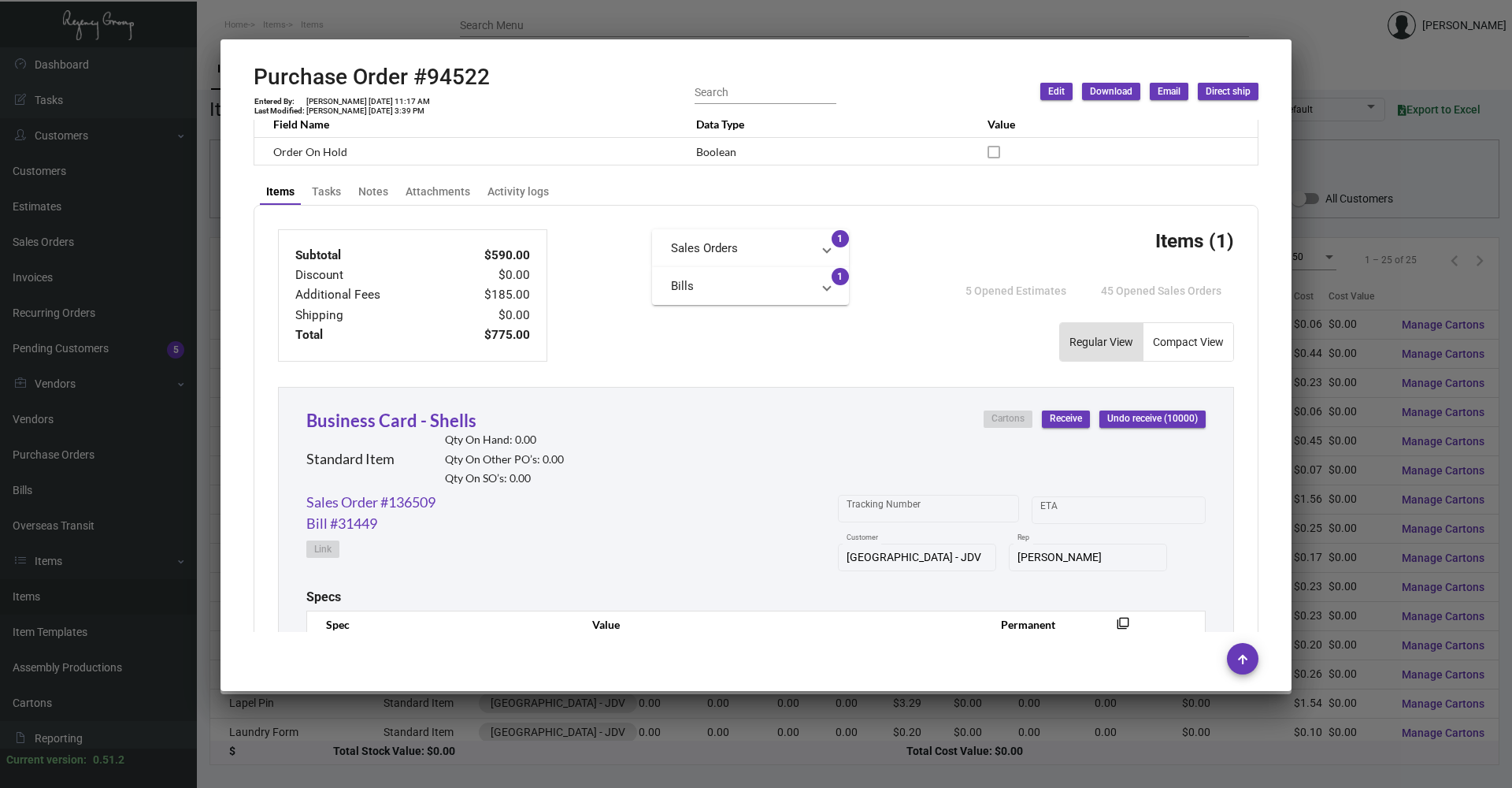
scroll to position [703, 0]
